Goal: Transaction & Acquisition: Purchase product/service

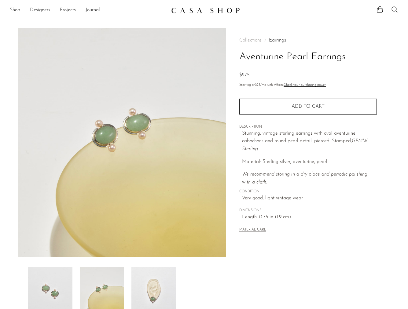
click at [339, 107] on button "Add to cart" at bounding box center [308, 107] width 138 height 16
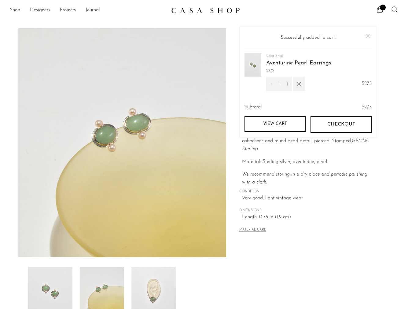
click at [283, 121] on link "View cart" at bounding box center [274, 124] width 61 height 16
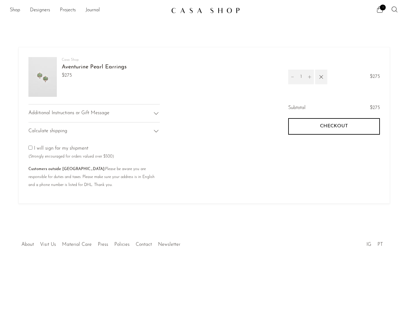
click at [45, 149] on label "I will sign for my shipment (Strongly encouraged for orders valued over $500)" at bounding box center [71, 152] width 86 height 13
click at [67, 146] on p "I will sign for my shipment (Strongly encouraged for orders valued over $500)" at bounding box center [93, 153] width 131 height 16
click at [31, 148] on input"] "checkbox" at bounding box center [30, 148] width 4 height 4
checkbox input"] "true"
click at [138, 126] on div "Calculate shipping" at bounding box center [93, 131] width 131 height 18
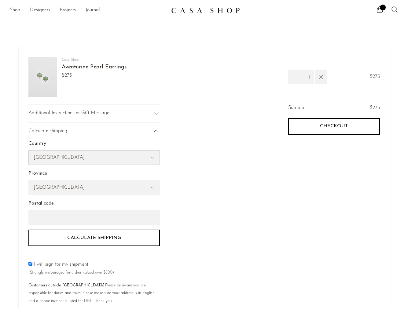
click at [96, 156] on select "United States Canada Switzerland Japan --- Albania Algeria Andorra Angola Angui…" at bounding box center [94, 158] width 131 height 14
select select "United States"
click at [100, 189] on select "Alabama Alaska American Samoa Arizona Arkansas Armed Forces Americas Armed Forc…" at bounding box center [94, 188] width 131 height 14
select select "Maryland"
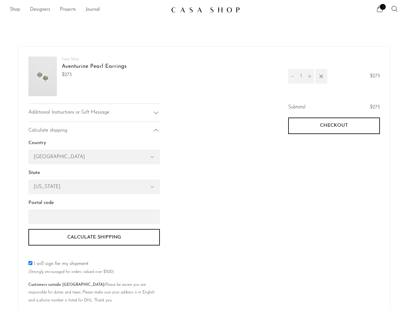
click at [119, 238] on button "Calculate shipping" at bounding box center [93, 237] width 131 height 17
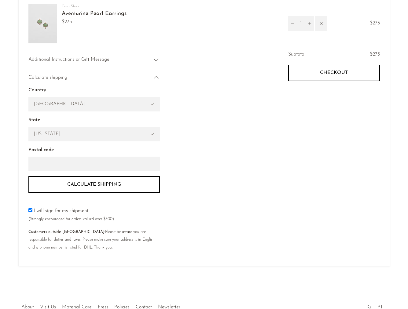
scroll to position [54, 0]
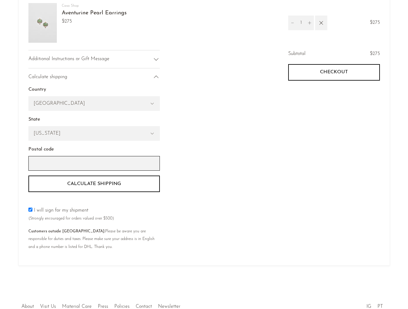
click at [49, 164] on input "Postal code" at bounding box center [93, 163] width 131 height 15
type input "21211"
click at [51, 185] on button "Calculate shipping" at bounding box center [93, 184] width 131 height 17
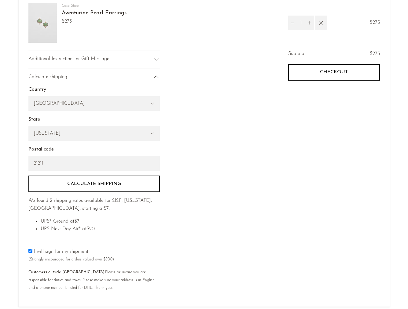
click at [346, 76] on button "Checkout" at bounding box center [334, 72] width 92 height 17
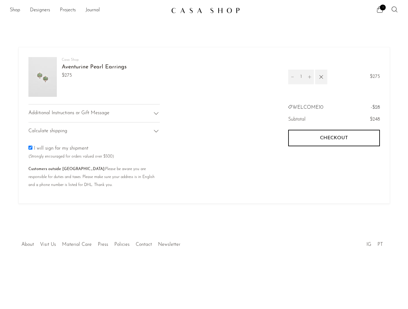
click at [336, 137] on span "Checkout" at bounding box center [334, 138] width 28 height 6
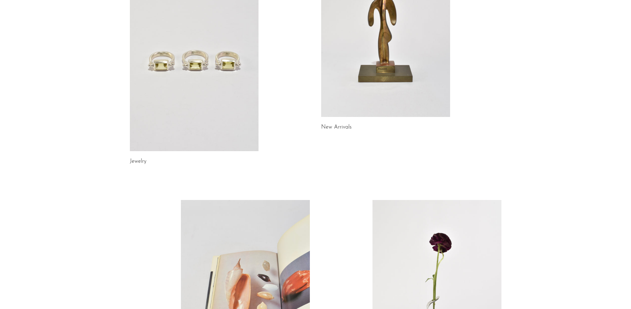
scroll to position [109, 0]
click at [408, 64] on link at bounding box center [385, 26] width 129 height 181
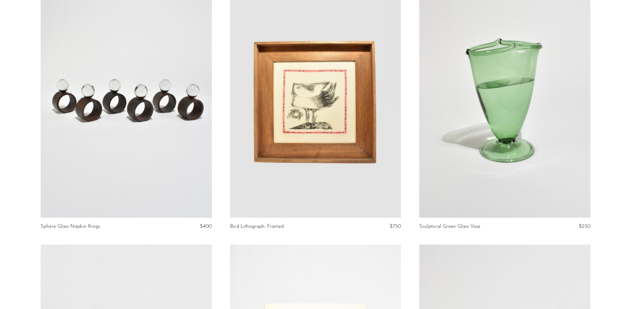
scroll to position [78, 0]
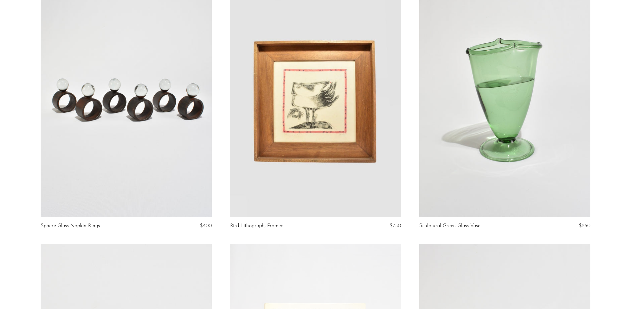
click at [163, 97] on link at bounding box center [126, 97] width 171 height 239
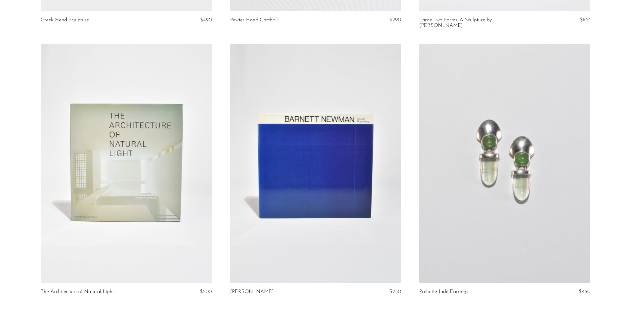
scroll to position [3086, 0]
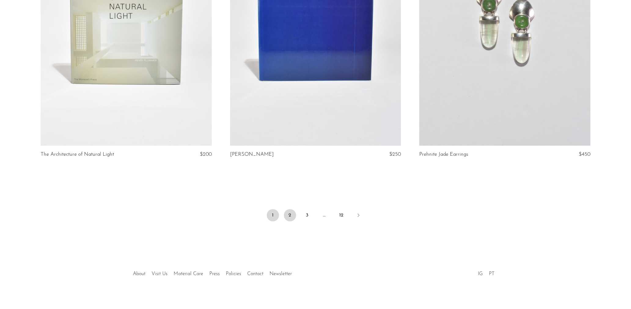
click at [284, 211] on link "2" at bounding box center [290, 215] width 12 height 12
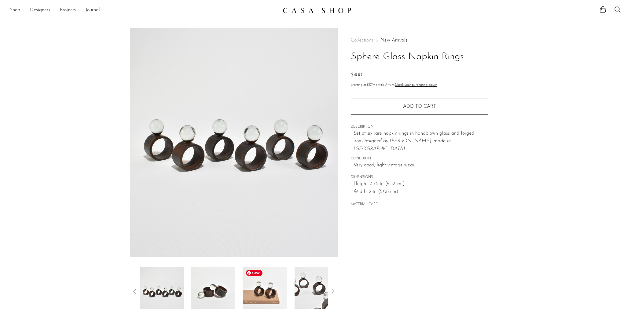
scroll to position [1, 0]
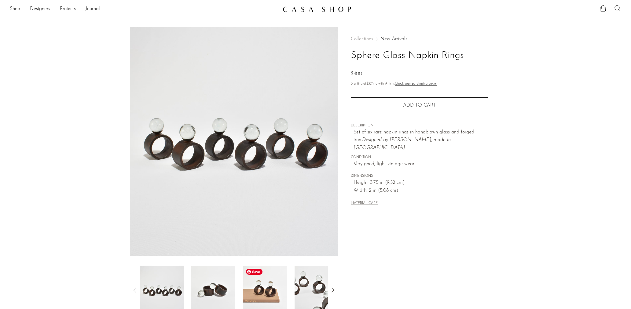
click at [268, 287] on img at bounding box center [265, 290] width 44 height 49
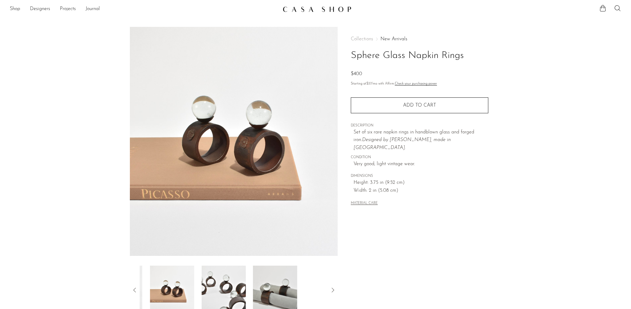
click at [219, 289] on img at bounding box center [223, 290] width 44 height 49
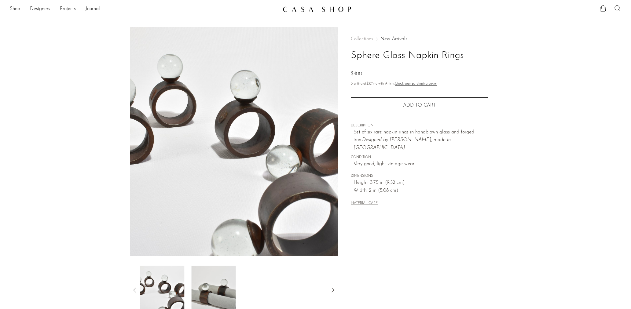
click at [239, 290] on div at bounding box center [234, 290] width 189 height 49
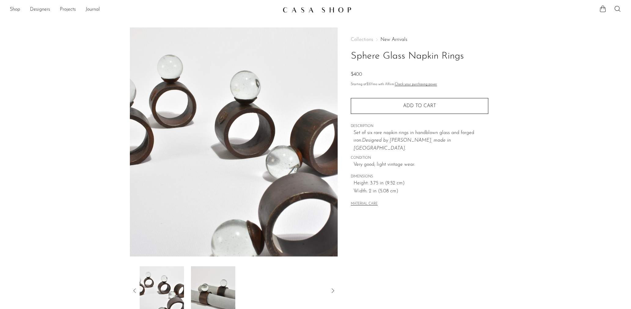
click at [283, 296] on div at bounding box center [234, 291] width 189 height 49
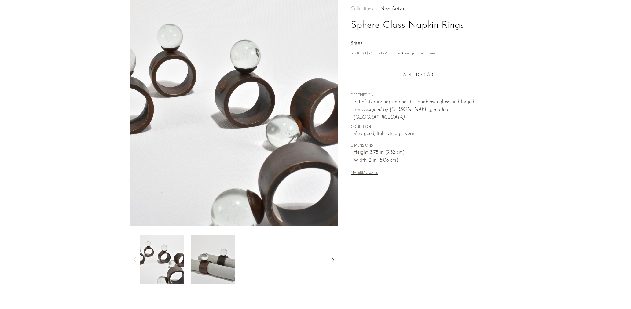
scroll to position [35, 0]
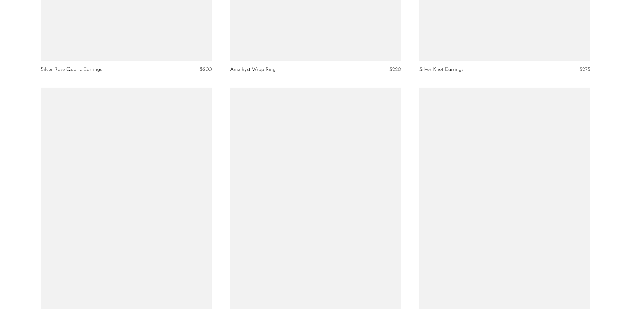
scroll to position [2633, 0]
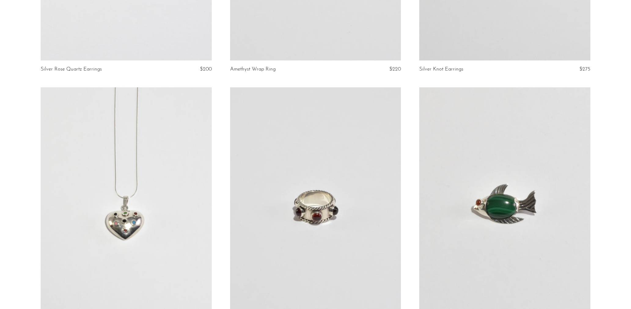
click at [132, 200] on link at bounding box center [126, 206] width 171 height 239
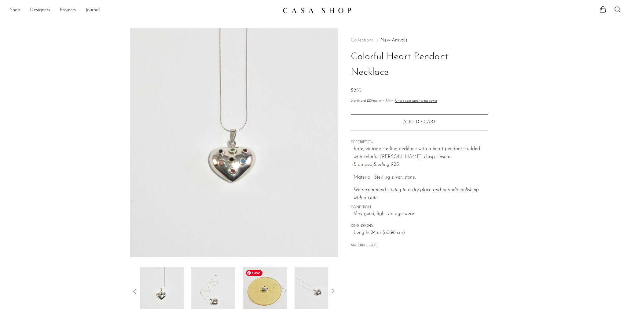
click at [271, 284] on img at bounding box center [265, 291] width 44 height 49
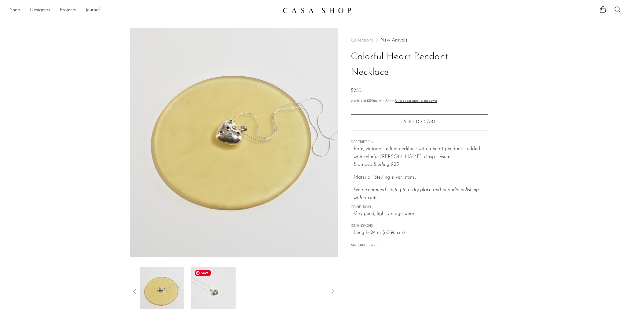
click at [230, 286] on img at bounding box center [213, 291] width 44 height 49
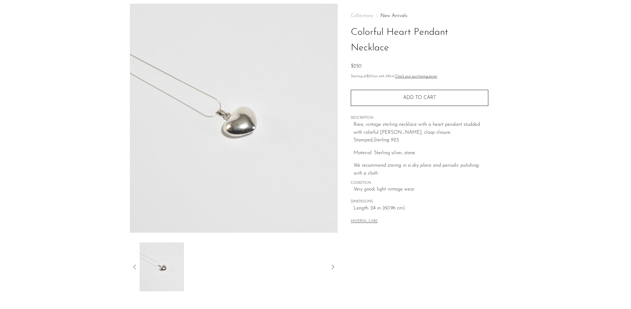
scroll to position [25, 0]
click at [160, 275] on img at bounding box center [161, 266] width 44 height 49
click at [136, 266] on icon at bounding box center [134, 266] width 7 height 7
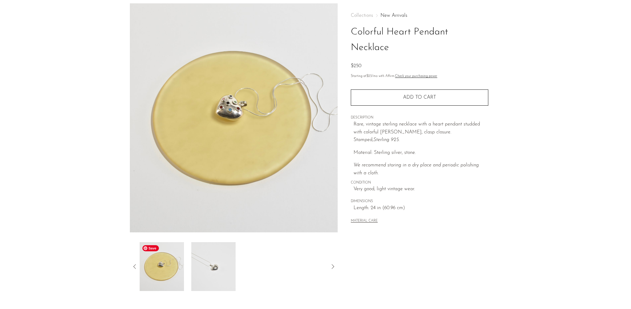
click at [168, 273] on img at bounding box center [161, 266] width 44 height 49
click at [253, 104] on img at bounding box center [234, 117] width 208 height 229
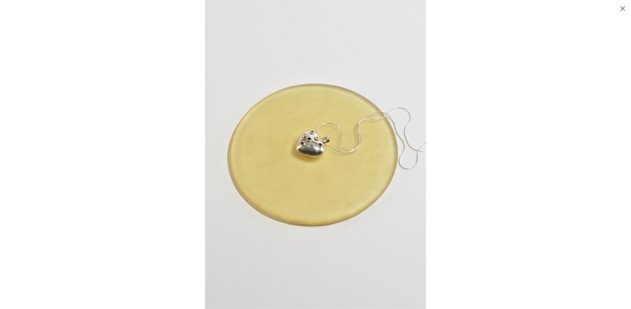
click at [305, 137] on img at bounding box center [315, 154] width 221 height 309
